Goal: Transaction & Acquisition: Purchase product/service

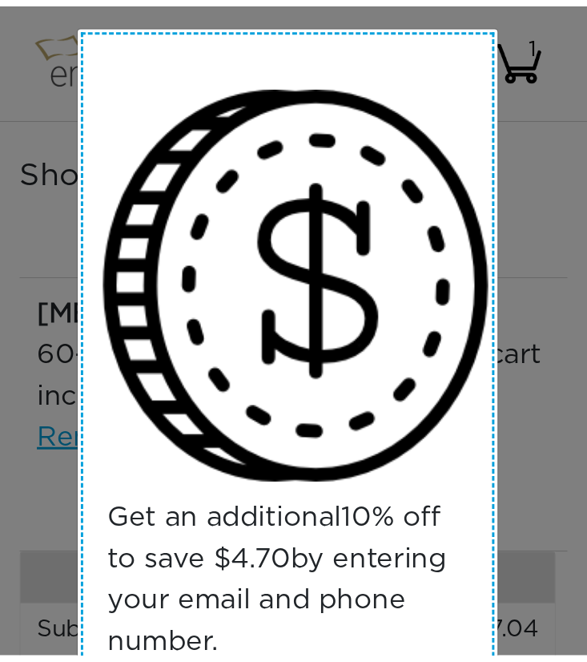
scroll to position [160, 0]
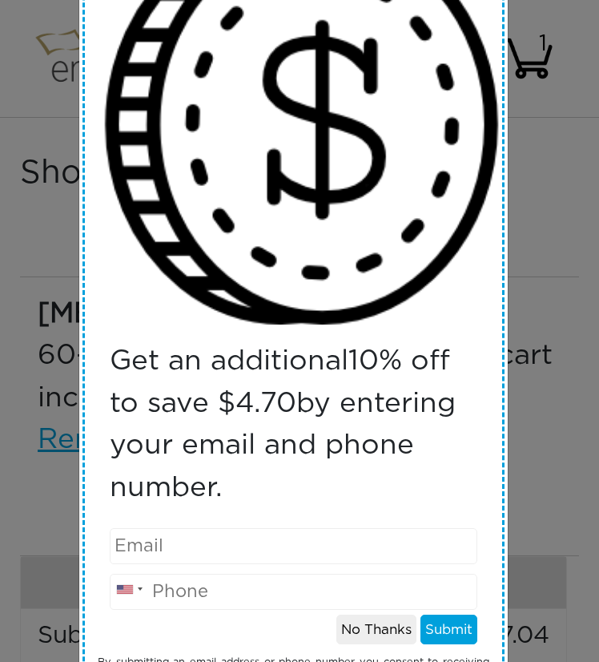
click at [39, 446] on div "Get an additional 10 % off to save $ 4.70 by entering your email and phone numb…" at bounding box center [299, 331] width 599 height 662
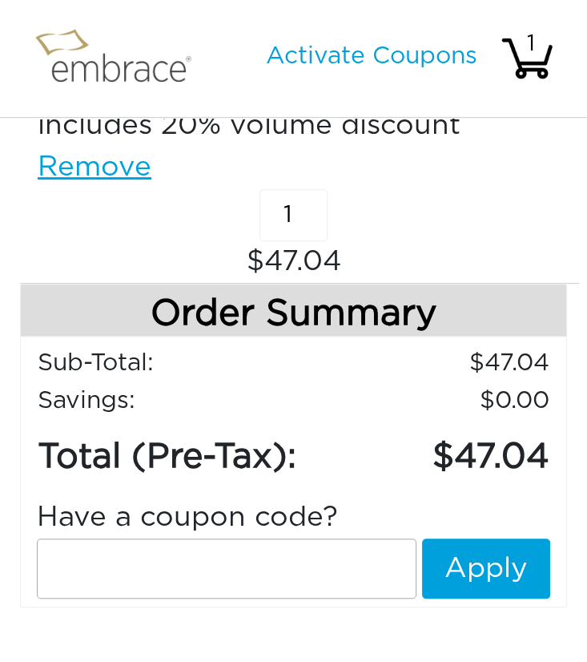
scroll to position [0, 0]
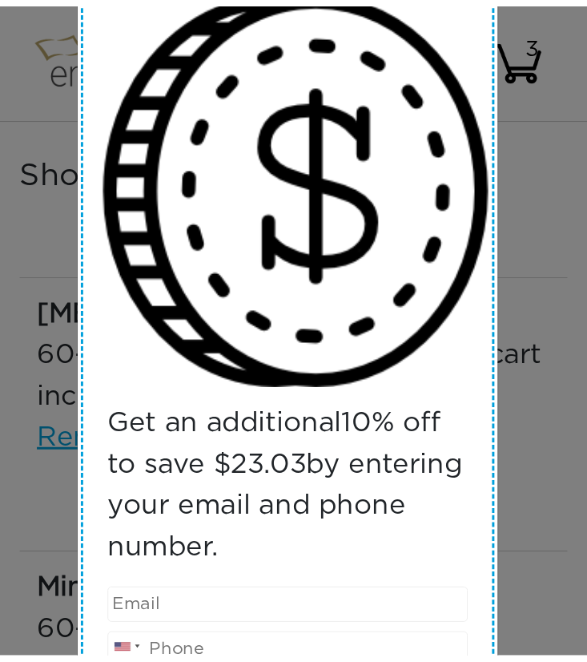
scroll to position [233, 0]
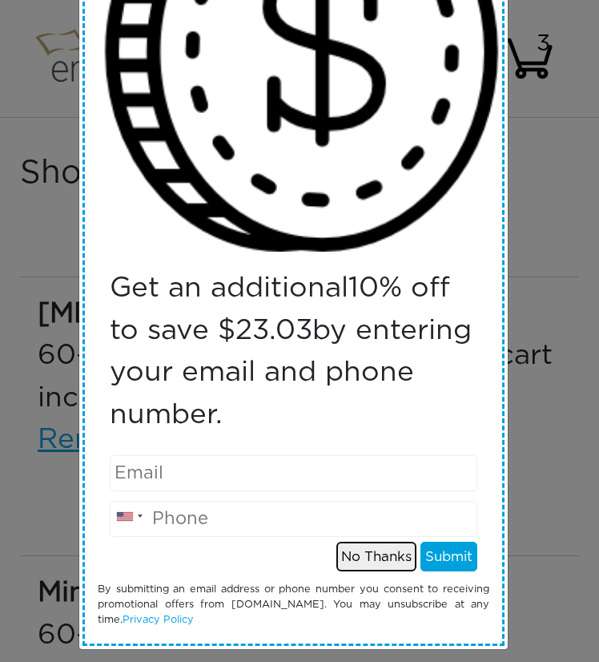
drag, startPoint x: 346, startPoint y: 549, endPoint x: 335, endPoint y: 554, distance: 12.2
click at [346, 550] on button "No Thanks" at bounding box center [377, 557] width 80 height 30
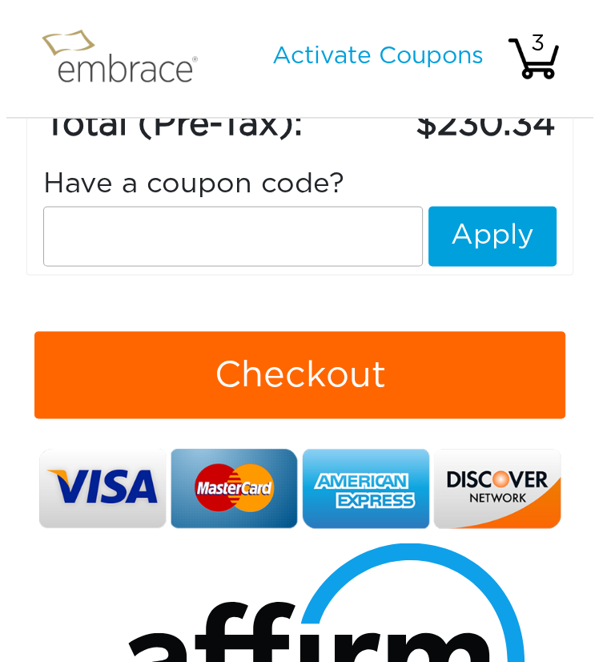
scroll to position [962, 0]
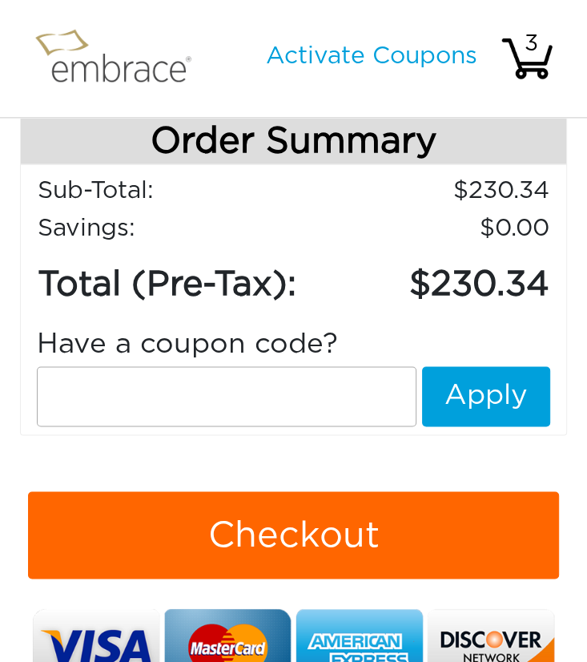
paste input "tummy24"
type input "tummy24"
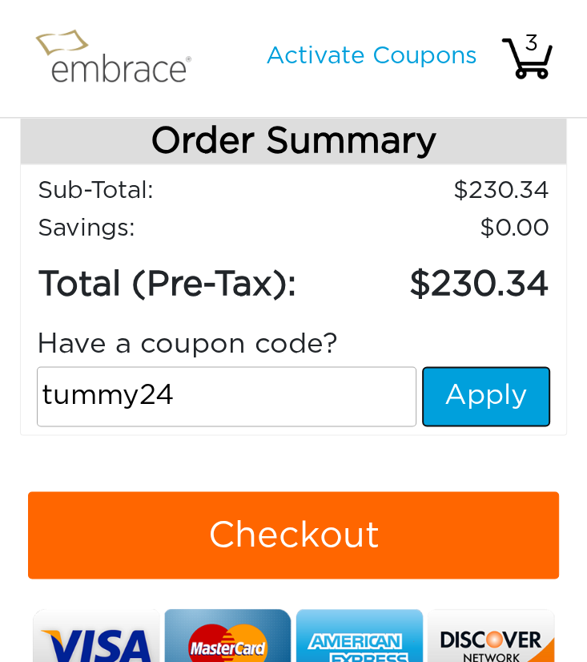
click at [510, 376] on button "Apply" at bounding box center [486, 396] width 128 height 60
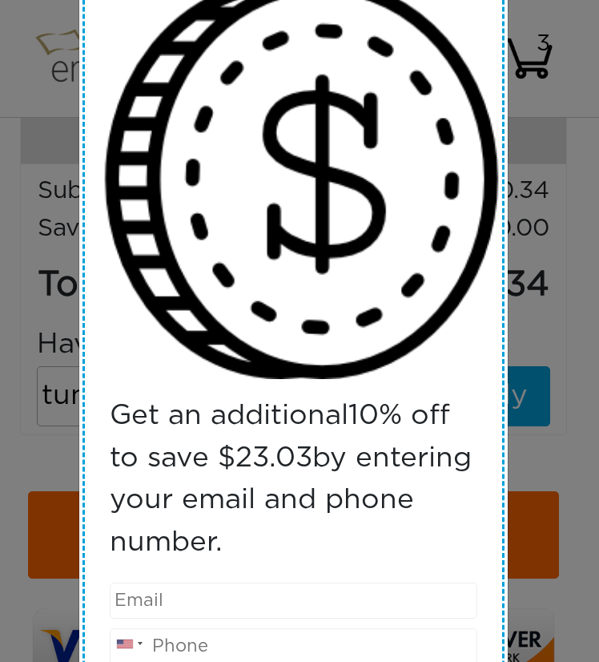
scroll to position [233, 0]
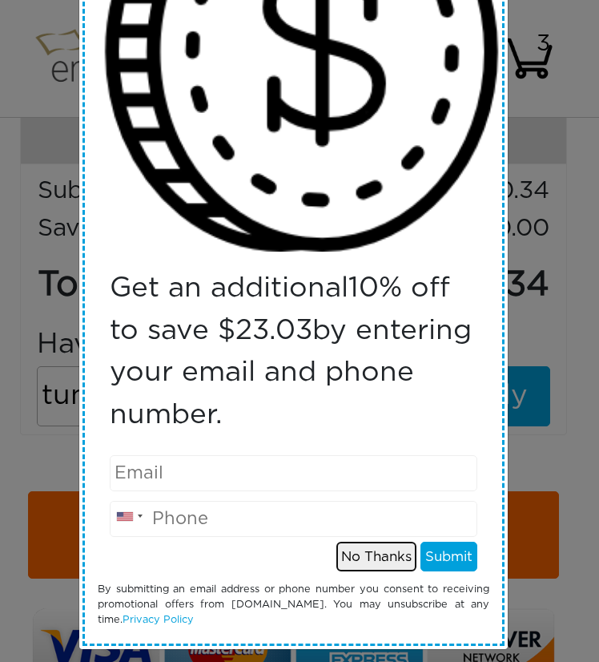
click at [356, 542] on button "No Thanks" at bounding box center [377, 557] width 80 height 30
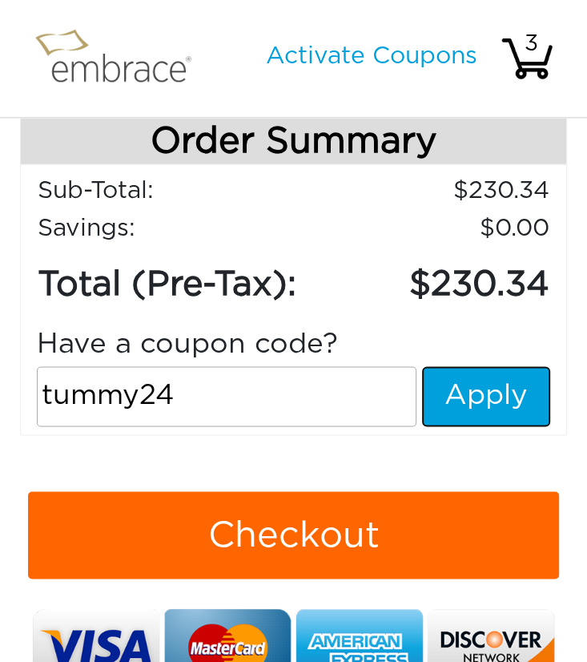
click at [469, 411] on button "Apply" at bounding box center [486, 396] width 128 height 60
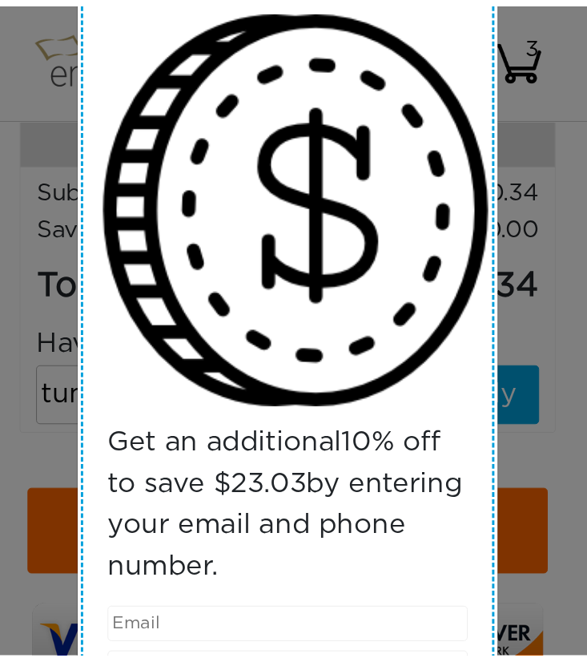
scroll to position [0, 0]
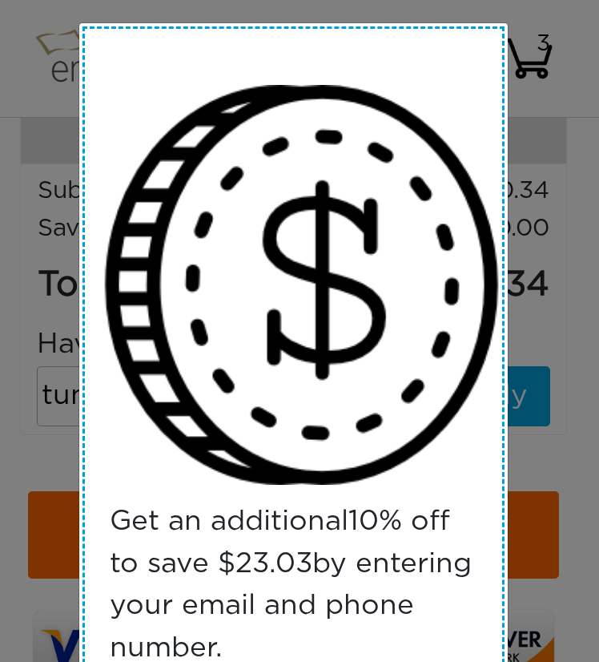
click at [536, 135] on div "Get an additional 10 % off to save $ 23.03 by entering your email and phone num…" at bounding box center [299, 331] width 599 height 662
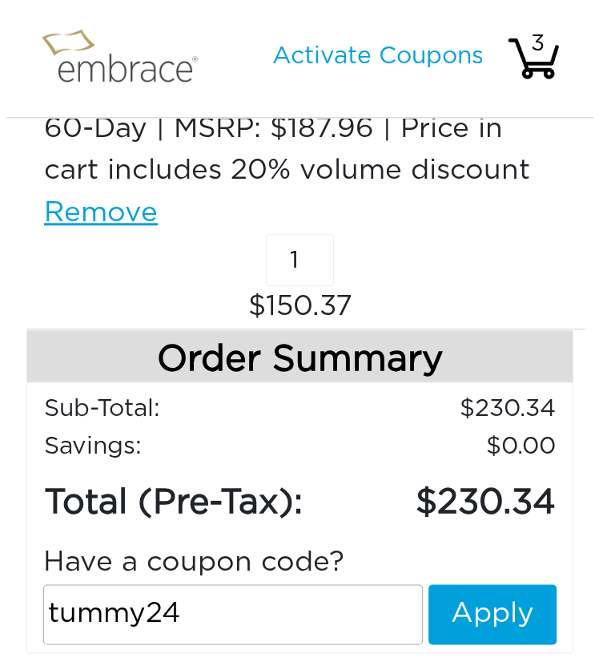
scroll to position [962, 0]
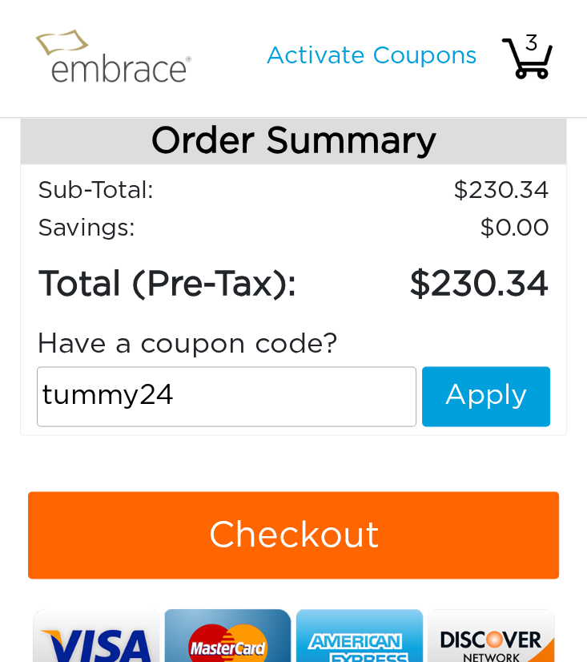
click at [484, 359] on div "Have a coupon code?" at bounding box center [294, 345] width 538 height 42
click at [484, 377] on button "Apply" at bounding box center [486, 396] width 128 height 60
